Goal: Task Accomplishment & Management: Complete application form

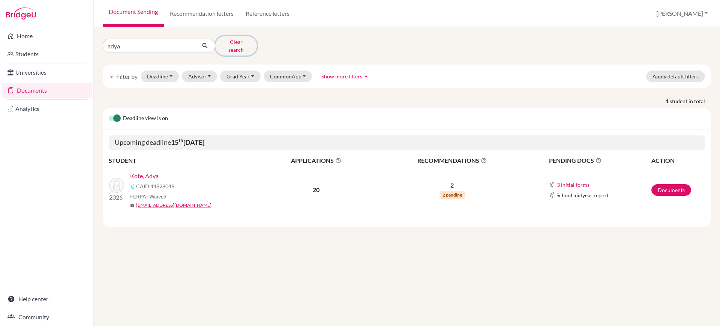
click at [227, 40] on button "Clear search" at bounding box center [236, 46] width 42 height 20
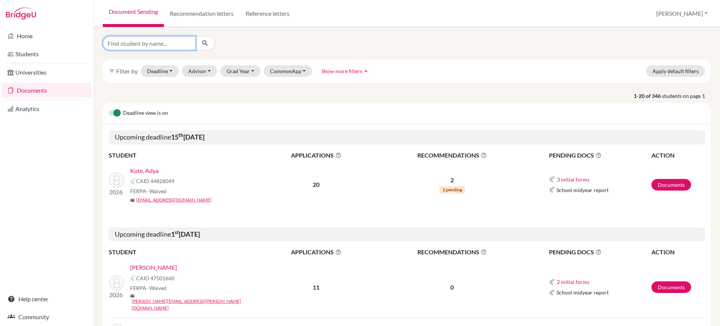
click at [159, 45] on input "Find student by name..." at bounding box center [149, 43] width 93 height 14
type input "shreya"
click button "submit" at bounding box center [205, 43] width 20 height 14
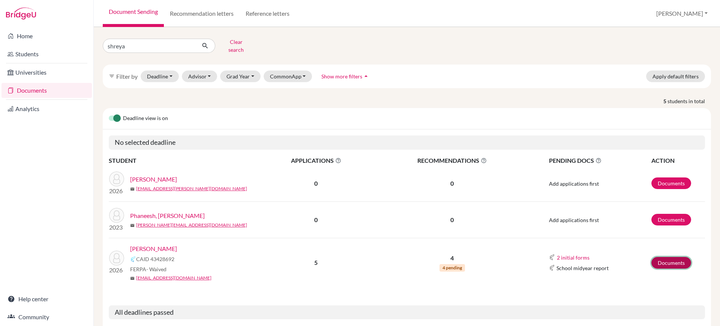
click at [655, 258] on link "Documents" at bounding box center [672, 263] width 40 height 12
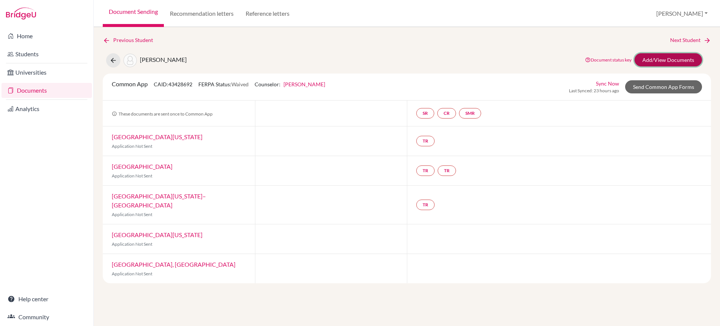
click at [656, 63] on link "Add/View Documents" at bounding box center [669, 59] width 68 height 13
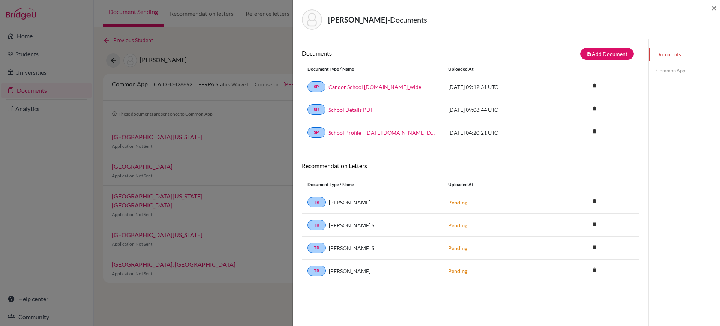
click at [663, 66] on link "Common App" at bounding box center [684, 70] width 71 height 13
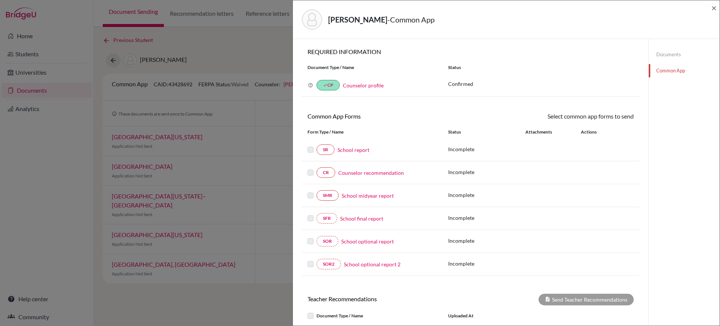
click at [367, 87] on link "Counselor profile" at bounding box center [363, 85] width 41 height 6
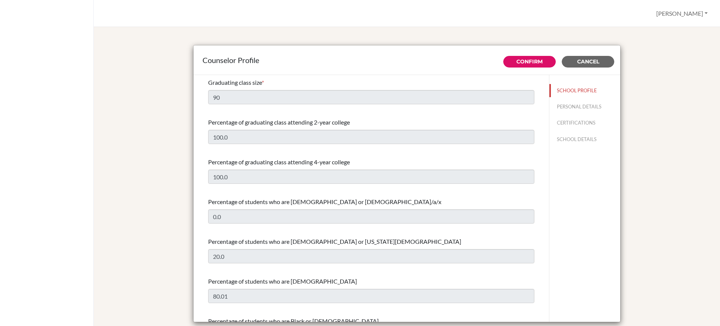
select select "1"
select select "351075"
click at [562, 108] on button "PERSONAL DETAILS" at bounding box center [585, 106] width 71 height 13
type input "Priscilla"
type input "Boaz"
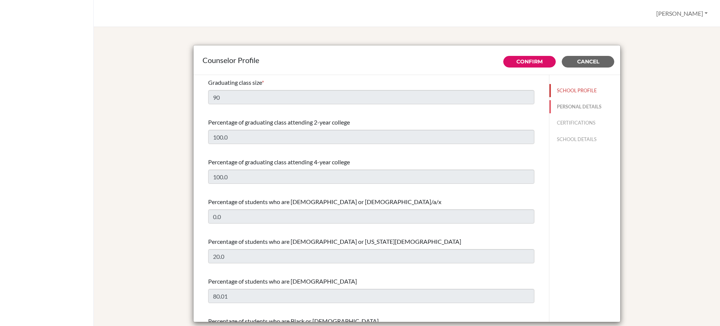
type input "Advisor"
type input "91.803-085-2888"
type input "priscilla.b@candorschool.com"
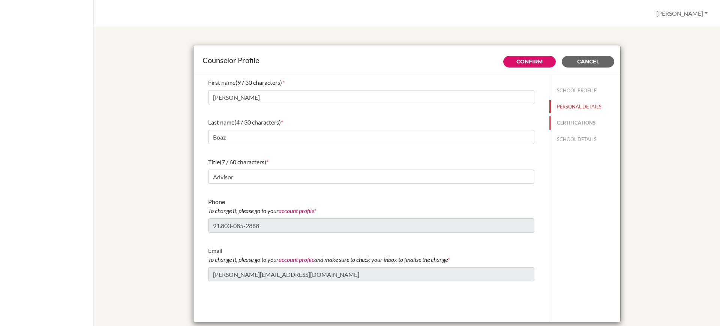
click at [558, 123] on button "CERTIFICATIONS" at bounding box center [585, 122] width 71 height 13
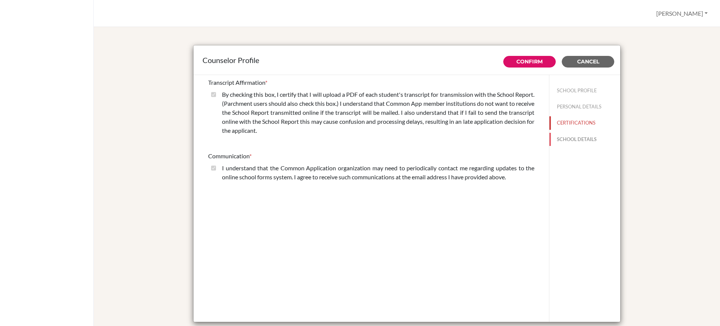
click at [575, 140] on button "SCHOOL DETAILS" at bounding box center [585, 139] width 71 height 13
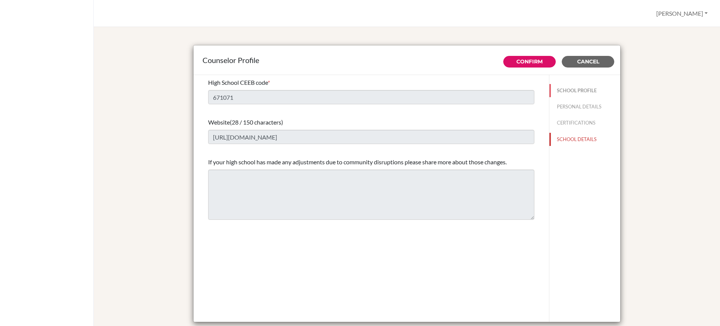
click at [565, 89] on button "SCHOOL PROFILE" at bounding box center [585, 90] width 71 height 13
type input "90"
type input "100.0"
select select "1"
select select "351075"
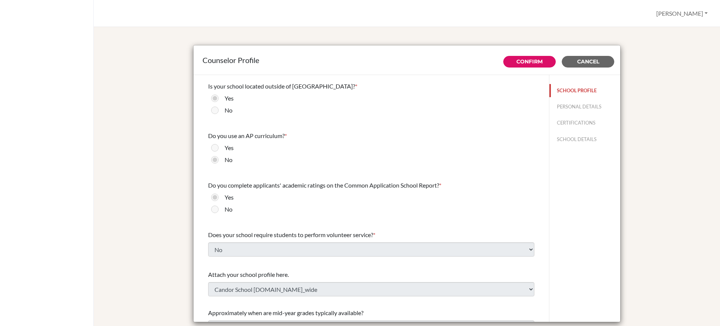
scroll to position [851, 0]
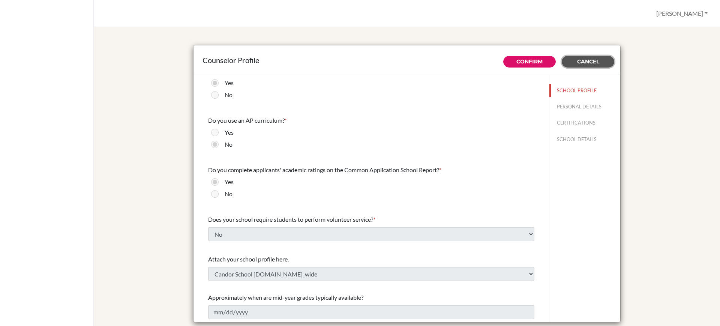
click at [601, 65] on button "Cancel" at bounding box center [588, 62] width 53 height 12
click at [640, 74] on div "Counselor Profile Confirm Cancel Graduating class size * 90 Percentage of gradu…" at bounding box center [407, 184] width 609 height 297
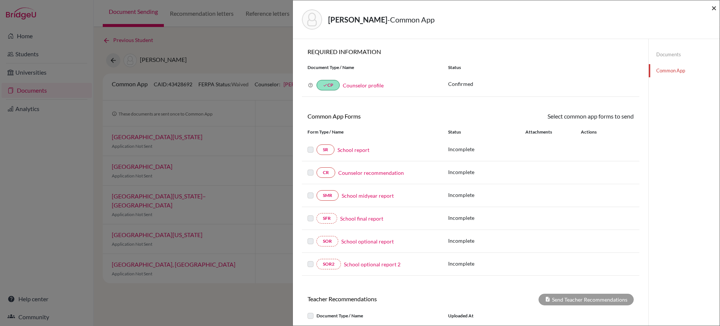
click at [715, 7] on span "×" at bounding box center [714, 7] width 5 height 11
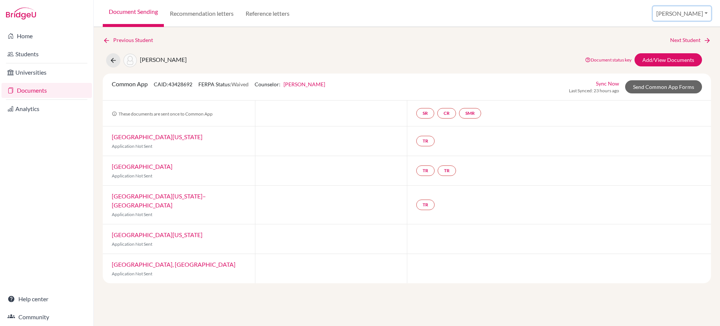
click at [692, 17] on button "[PERSON_NAME]" at bounding box center [682, 13] width 58 height 14
click at [681, 45] on link "School Settings" at bounding box center [650, 43] width 59 height 12
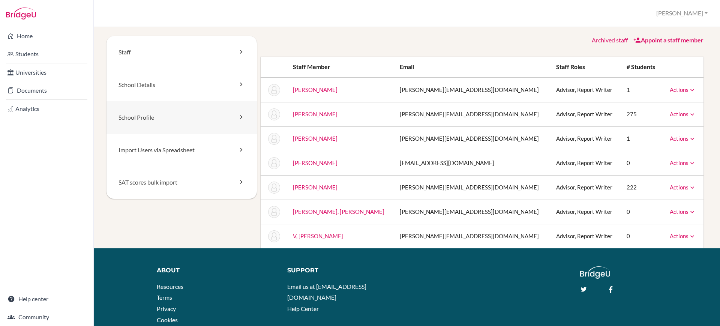
click at [170, 120] on link "School Profile" at bounding box center [182, 117] width 150 height 33
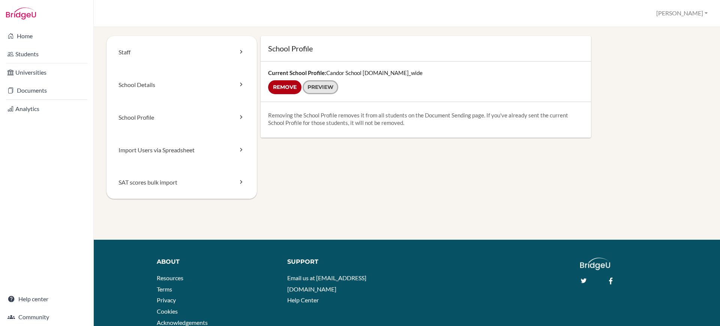
click at [315, 90] on link "Preview" at bounding box center [321, 87] width 36 height 14
click at [46, 86] on link "Documents" at bounding box center [47, 90] width 90 height 15
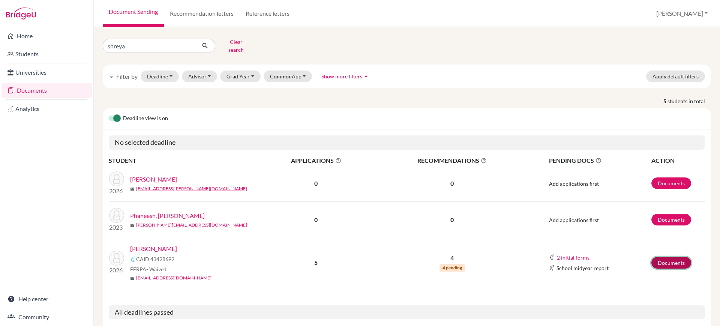
click at [657, 259] on link "Documents" at bounding box center [672, 263] width 40 height 12
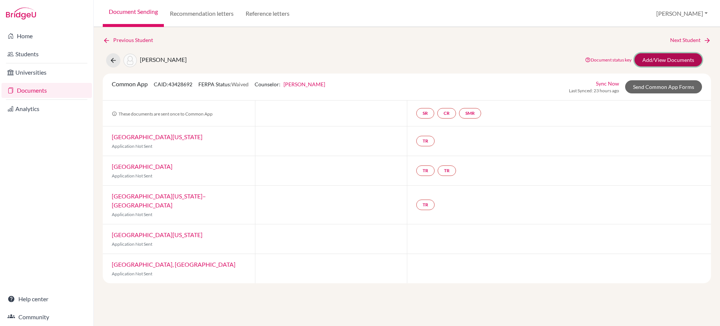
click at [690, 58] on link "Add/View Documents" at bounding box center [669, 59] width 68 height 13
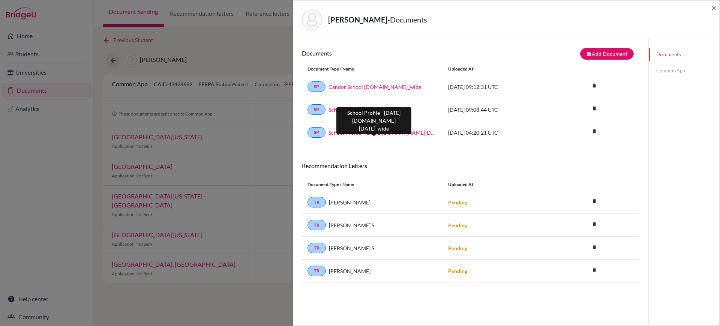
drag, startPoint x: 411, startPoint y: 134, endPoint x: 404, endPoint y: 146, distance: 14.8
click at [404, 146] on div "Documents note_add Add Document Document type Change explanation for Common App…" at bounding box center [471, 165] width 338 height 234
click at [674, 68] on link "Common App" at bounding box center [684, 70] width 71 height 13
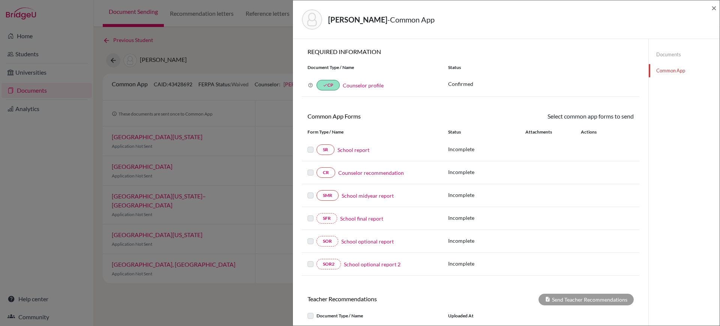
click at [657, 58] on link "Documents" at bounding box center [684, 54] width 71 height 13
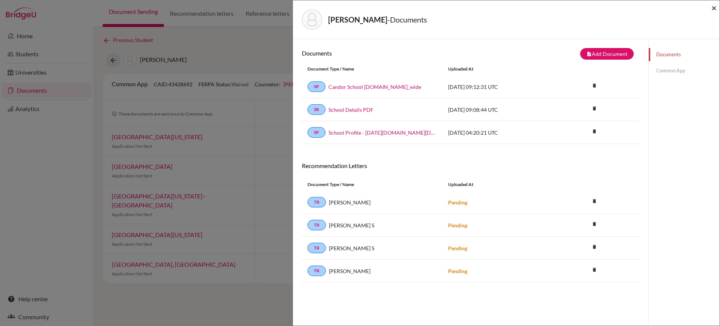
click at [717, 7] on span "×" at bounding box center [714, 7] width 5 height 11
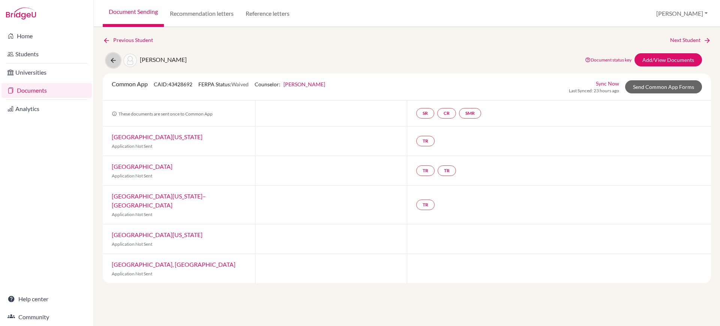
click at [113, 62] on icon at bounding box center [114, 61] width 8 height 8
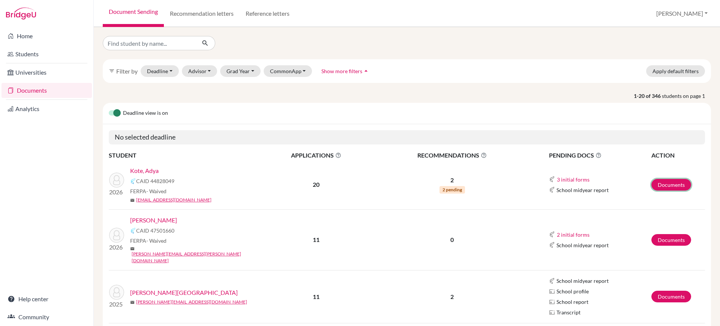
click at [683, 182] on link "Documents" at bounding box center [672, 185] width 40 height 12
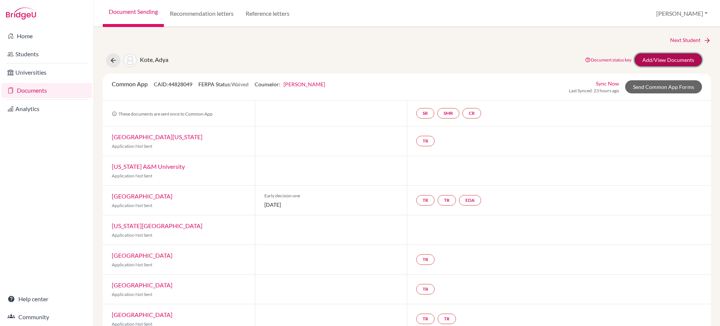
click at [656, 62] on link "Add/View Documents" at bounding box center [669, 59] width 68 height 13
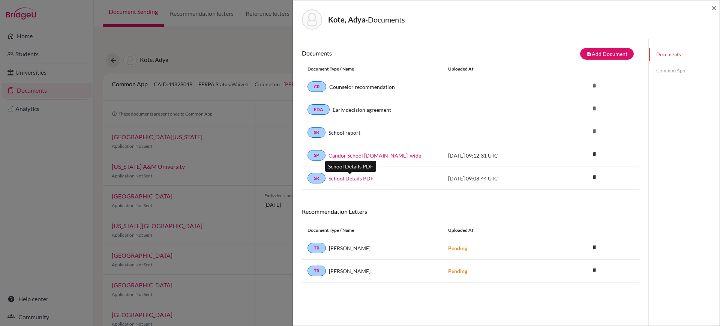
click at [363, 178] on link "School Details PDF" at bounding box center [351, 178] width 45 height 8
click at [667, 68] on link "Common App" at bounding box center [684, 70] width 71 height 13
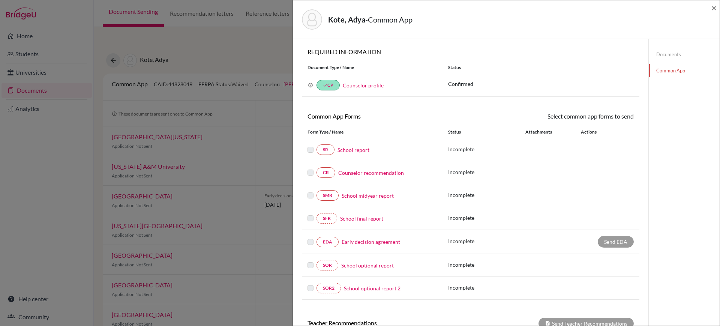
click at [664, 55] on link "Documents" at bounding box center [684, 54] width 71 height 13
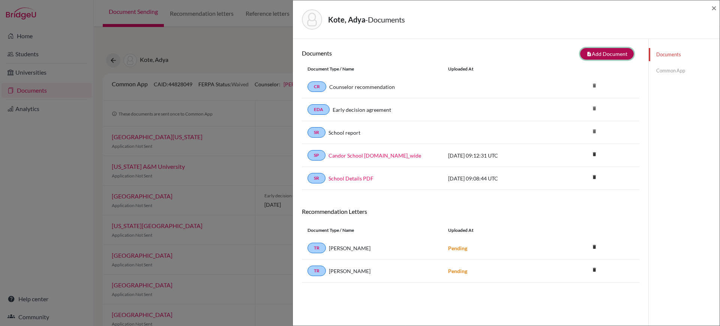
click at [598, 57] on button "note_add Add Document" at bounding box center [607, 54] width 54 height 12
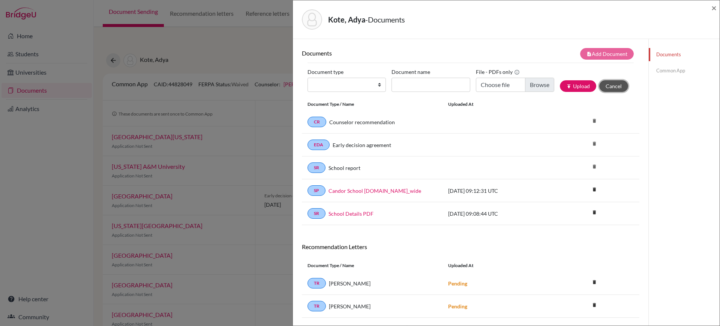
click at [609, 85] on button "Cancel" at bounding box center [614, 86] width 29 height 12
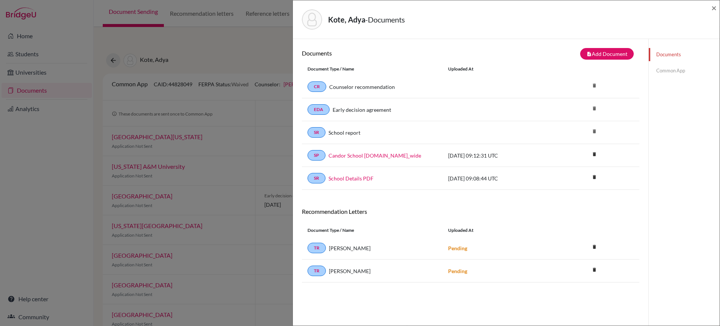
click at [676, 74] on link "Common App" at bounding box center [684, 70] width 71 height 13
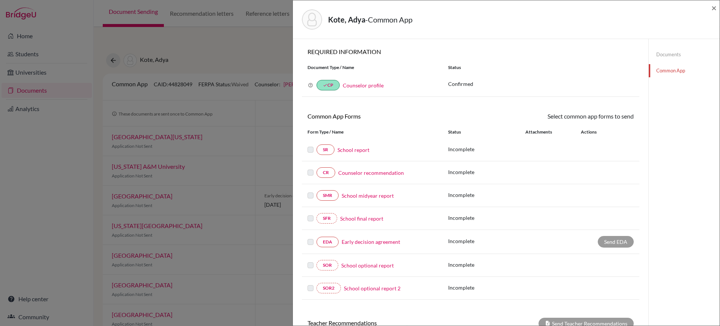
click at [364, 173] on link "Counselor recommendation" at bounding box center [371, 173] width 66 height 8
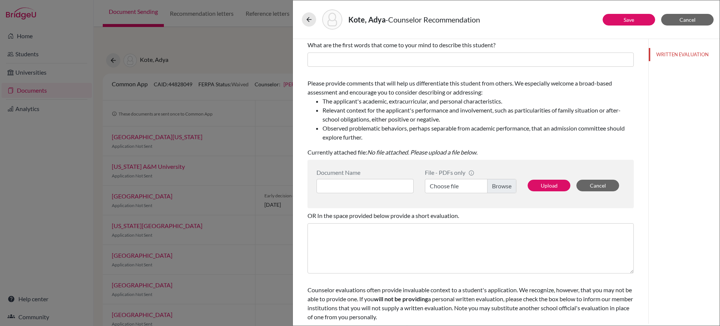
scroll to position [92, 0]
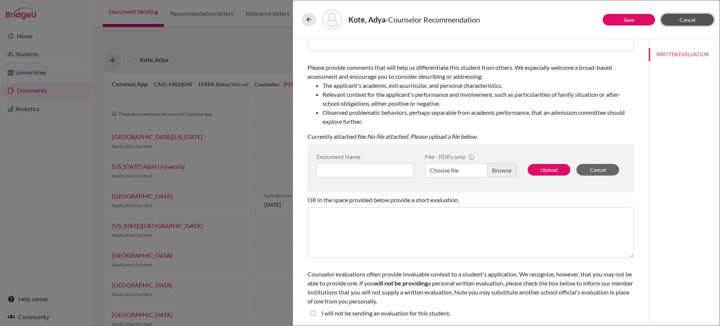
click at [697, 19] on button "Cancel" at bounding box center [687, 20] width 53 height 12
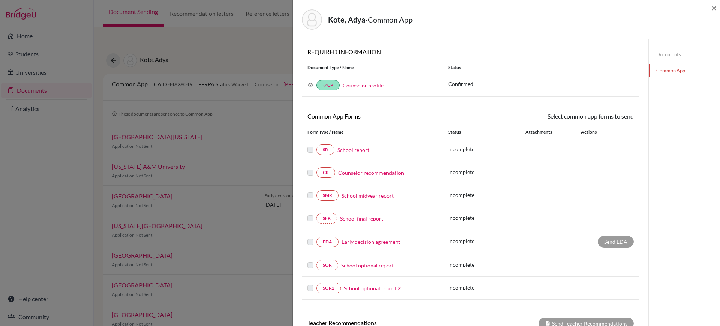
click at [677, 57] on link "Documents" at bounding box center [684, 54] width 71 height 13
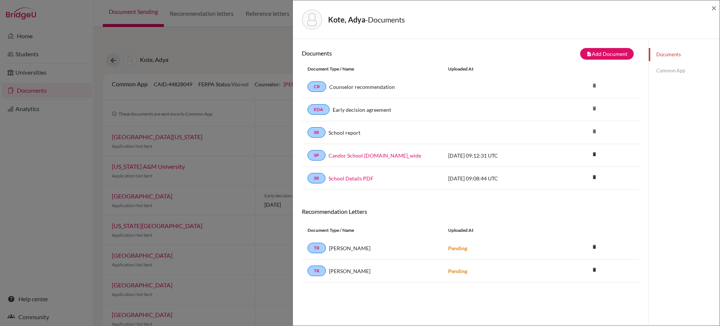
click at [655, 69] on link "Common App" at bounding box center [684, 70] width 71 height 13
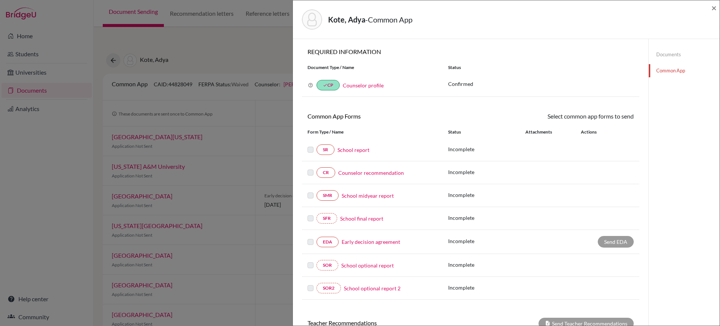
click at [362, 239] on link "Early decision agreement" at bounding box center [371, 242] width 59 height 8
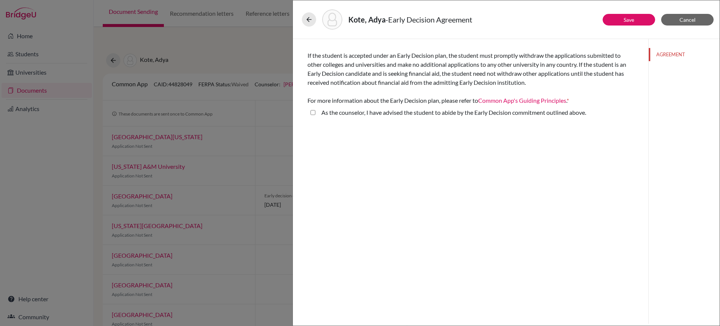
click at [315, 114] on above\ "As the counselor, I have advised the student to abide by the Early Decision com…" at bounding box center [313, 112] width 5 height 9
checkbox above\ "true"
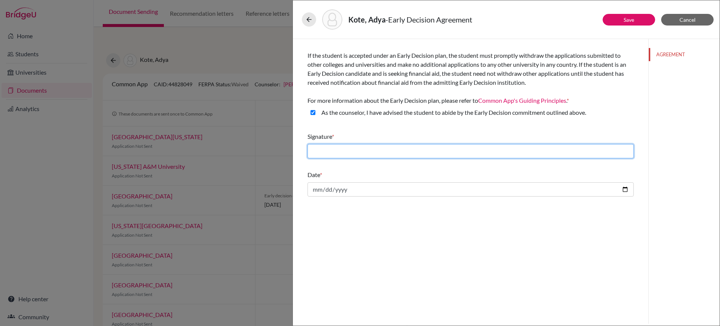
click at [342, 153] on input "text" at bounding box center [471, 151] width 326 height 14
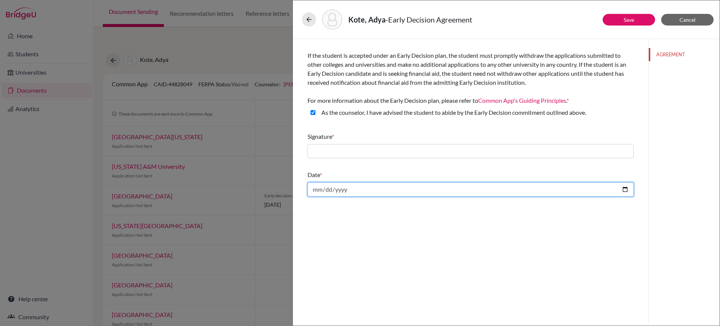
click at [347, 194] on input "date" at bounding box center [471, 189] width 326 height 14
click at [381, 215] on div "If the student is accepted under an Early Decision plan, the student must promp…" at bounding box center [471, 181] width 356 height 285
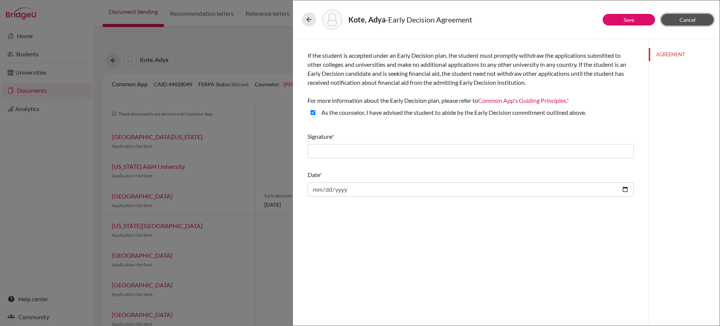
click at [699, 24] on button "Cancel" at bounding box center [687, 20] width 53 height 12
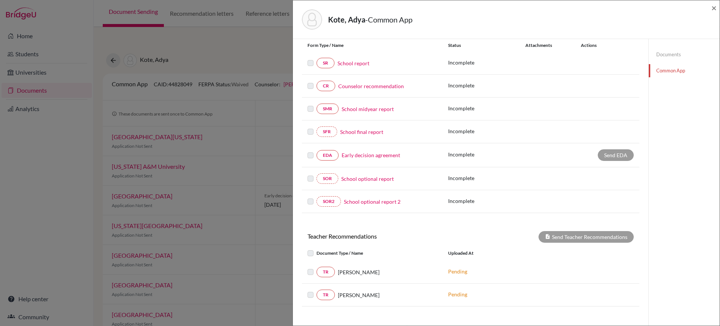
scroll to position [148, 0]
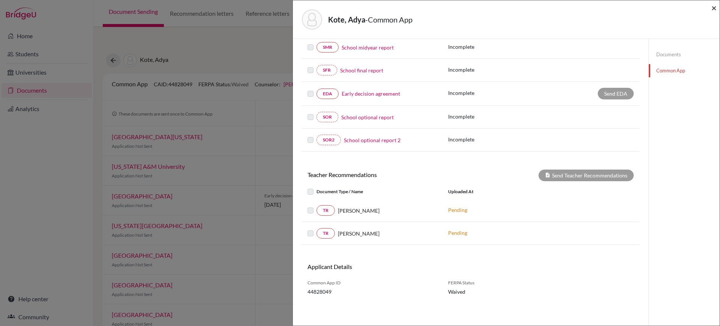
click at [712, 11] on span "×" at bounding box center [714, 7] width 5 height 11
